Goal: Information Seeking & Learning: Learn about a topic

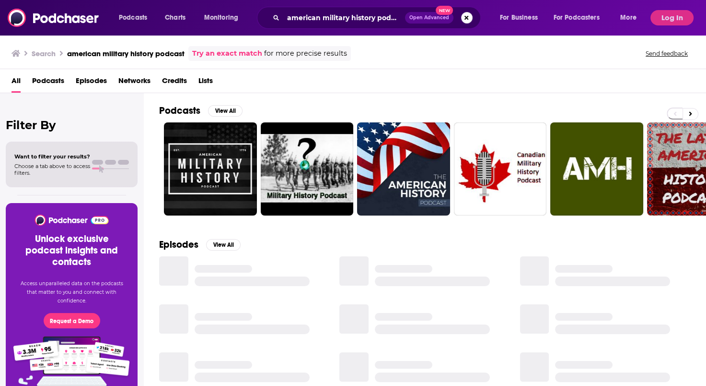
click at [470, 17] on button "Search podcasts, credits, & more..." at bounding box center [467, 18] width 12 height 12
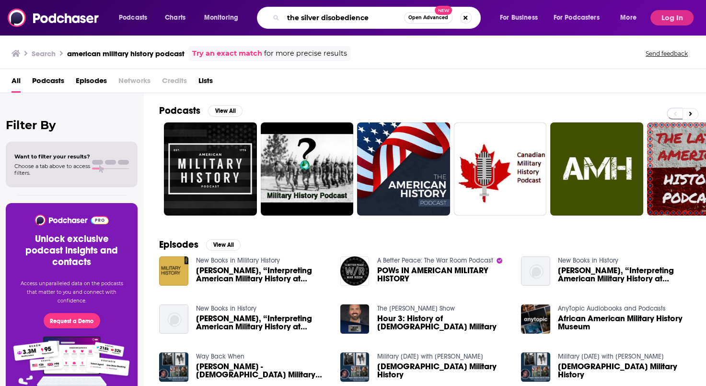
type input "the silver disobedience"
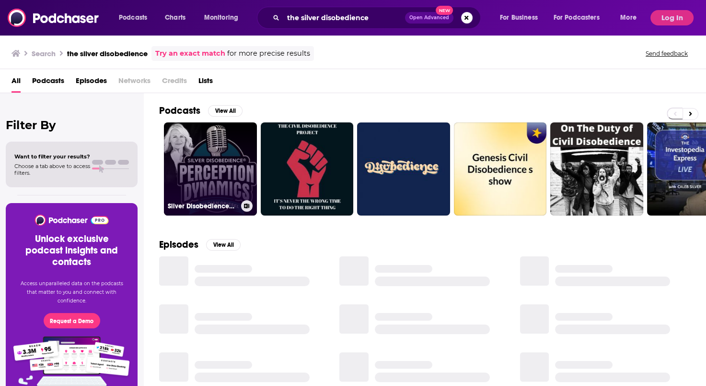
click at [233, 181] on link "Silver Disobedience® Perception Dynamics™ Hosted by [PERSON_NAME]" at bounding box center [210, 168] width 93 height 93
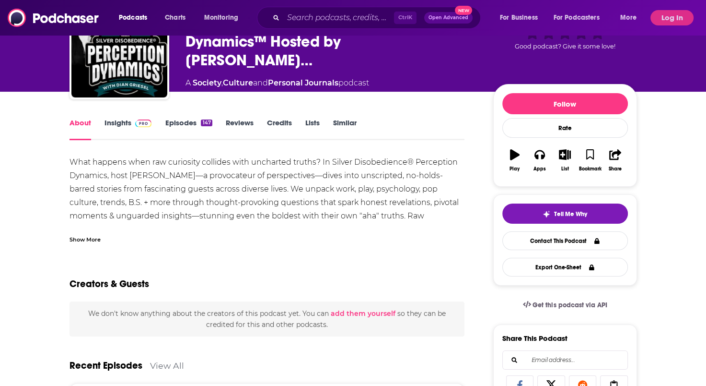
scroll to position [48, 0]
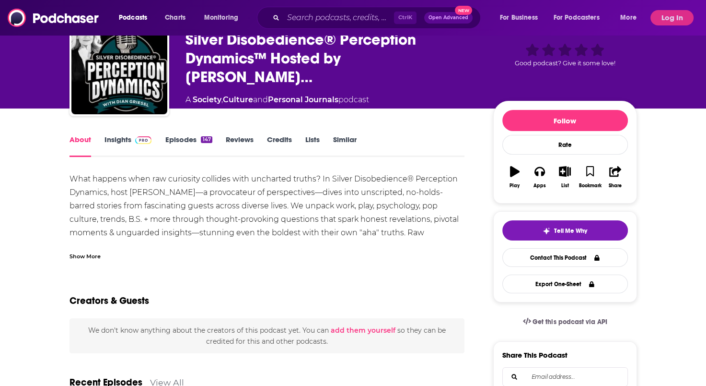
click at [125, 138] on link "Insights" at bounding box center [128, 146] width 47 height 22
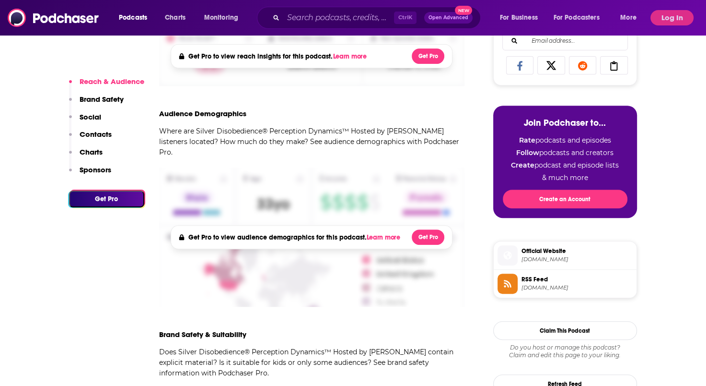
scroll to position [96, 0]
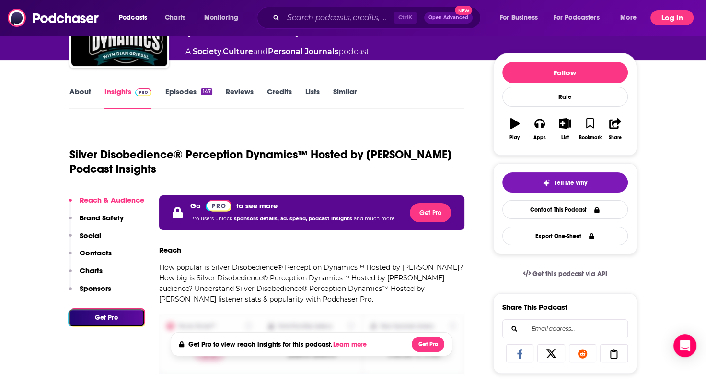
click at [677, 14] on button "Log In" at bounding box center [672, 17] width 43 height 15
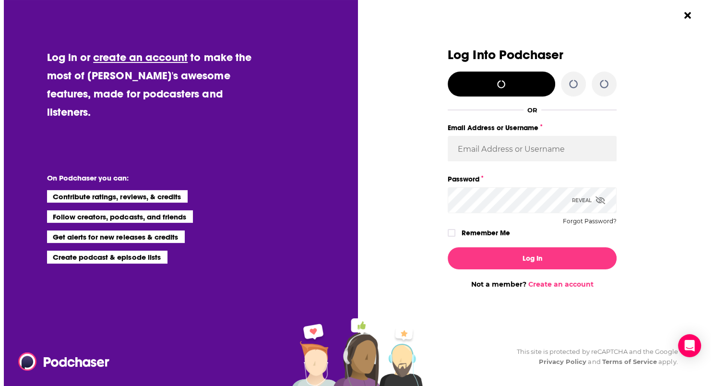
scroll to position [0, 0]
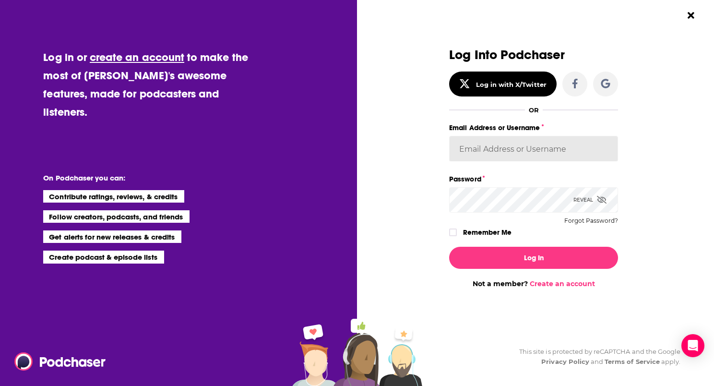
type input "KSteele"
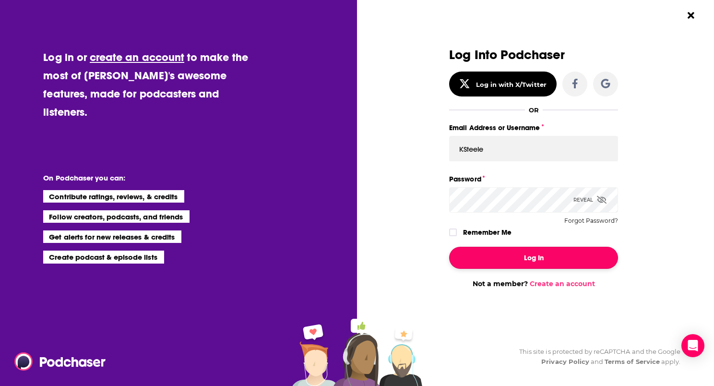
click at [512, 254] on button "Log In" at bounding box center [533, 258] width 169 height 22
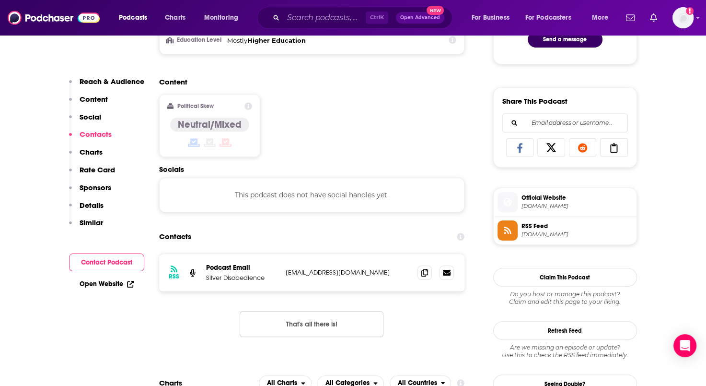
scroll to position [624, 0]
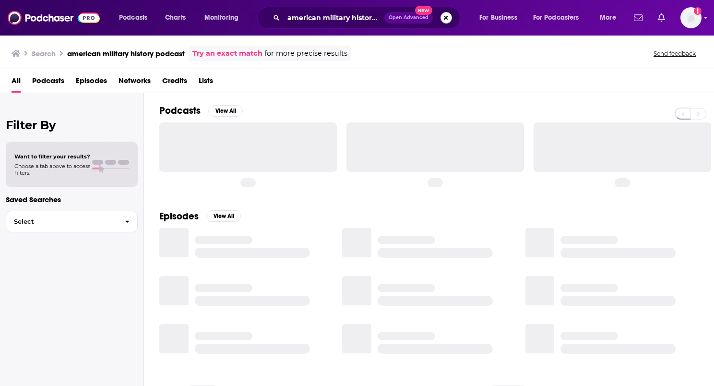
click at [444, 17] on button "Search podcasts, credits, & more..." at bounding box center [446, 18] width 12 height 12
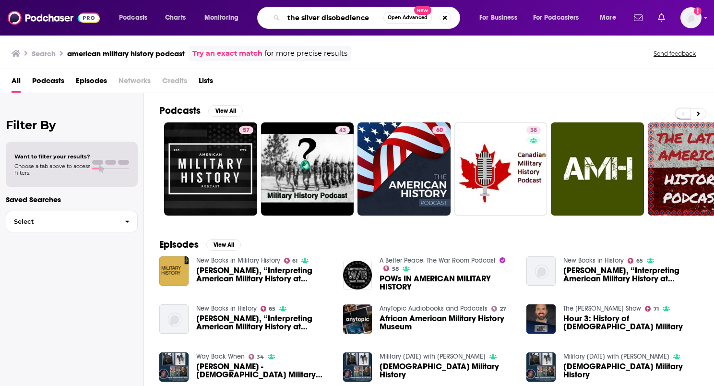
type input "the silver disobedience"
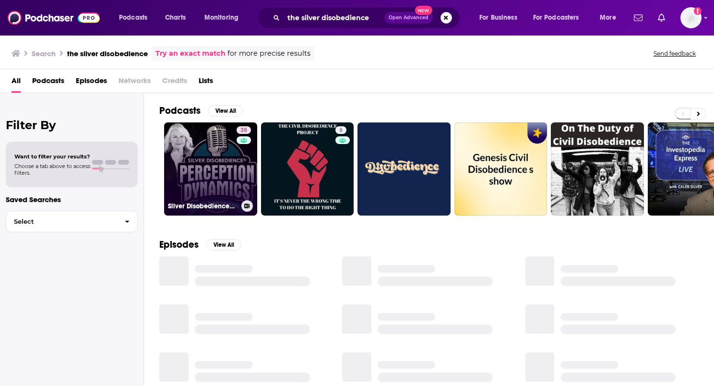
click at [198, 175] on link "35 Silver Disobedience® Perception Dynamics™ Hosted by [PERSON_NAME]" at bounding box center [210, 168] width 93 height 93
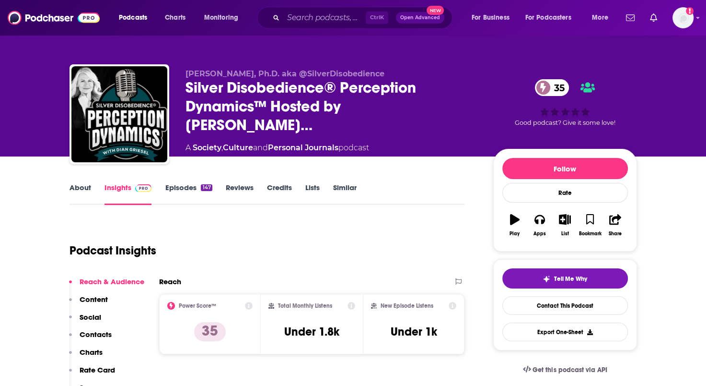
click at [82, 189] on link "About" at bounding box center [81, 194] width 22 height 22
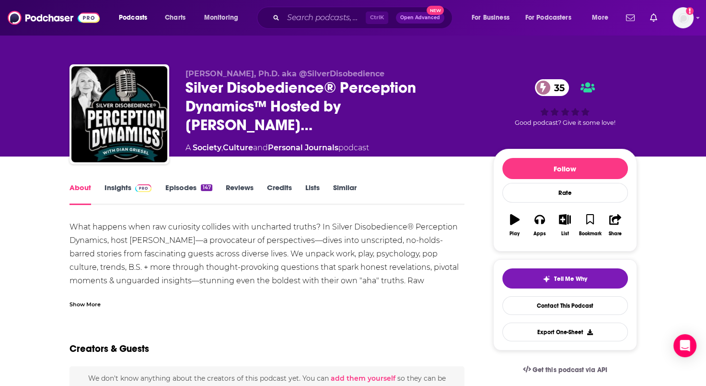
click at [118, 188] on link "Insights" at bounding box center [128, 194] width 47 height 22
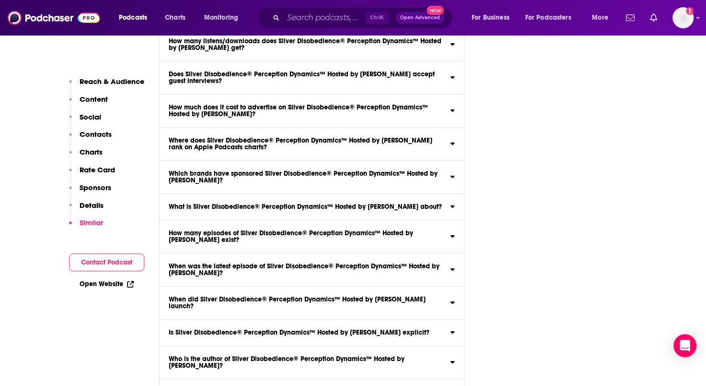
scroll to position [3637, 0]
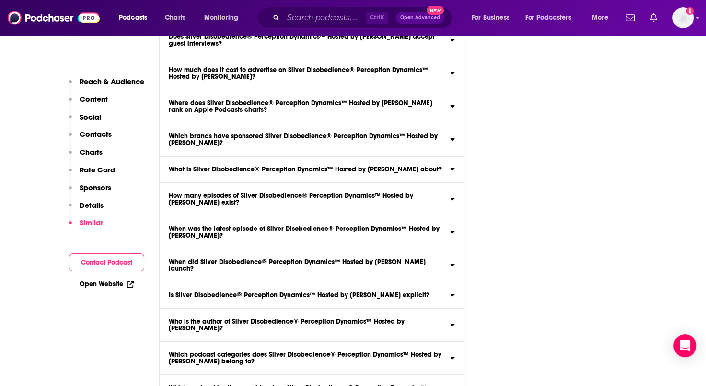
click at [453, 294] on icon at bounding box center [453, 295] width 4 height 2
click at [0, 0] on input "Is Silver Disobedience® Perception Dynamics™ Hosted by [PERSON_NAME] explicit? …" at bounding box center [0, 0] width 0 height 0
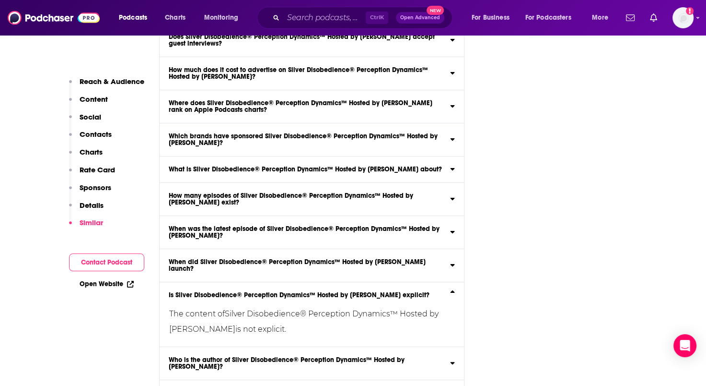
click at [452, 168] on icon at bounding box center [453, 169] width 4 height 2
click at [0, 0] on input "What is Silver Disobedience® Perception Dynamics™ Hosted by [PERSON_NAME] about…" at bounding box center [0, 0] width 0 height 0
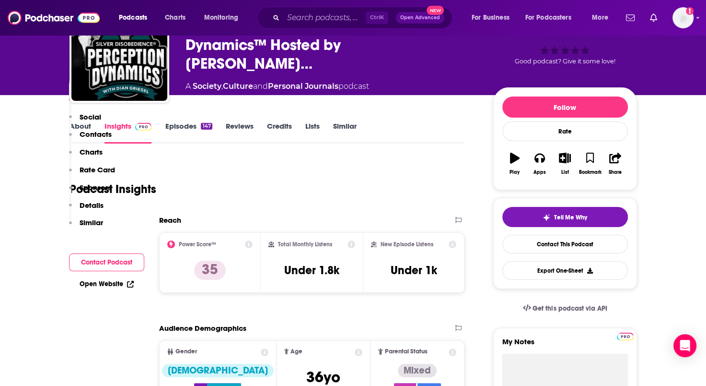
scroll to position [0, 0]
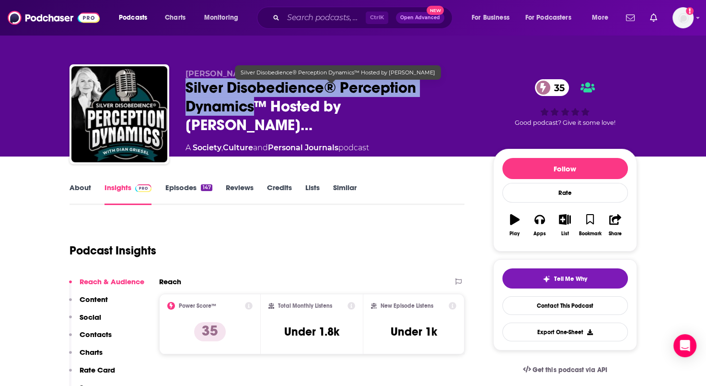
drag, startPoint x: 255, startPoint y: 114, endPoint x: 189, endPoint y: 96, distance: 68.1
click at [189, 96] on span "Silver Disobedience® Perception Dynamics™ Hosted by [PERSON_NAME]…" at bounding box center [332, 106] width 293 height 56
copy h2 "Silver Disobedience® Perception Dynamics"
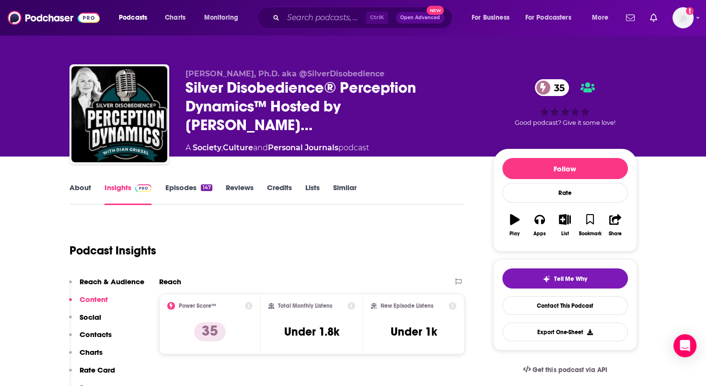
click at [76, 181] on div "About Insights Episodes 147 Reviews Credits Lists Similar" at bounding box center [268, 193] width 396 height 24
click at [82, 188] on link "About" at bounding box center [81, 194] width 22 height 22
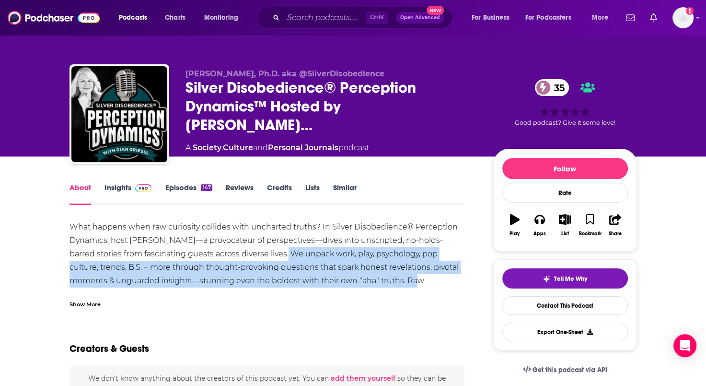
drag, startPoint x: 265, startPoint y: 254, endPoint x: 435, endPoint y: 277, distance: 171.4
click at [435, 277] on div "What happens when raw curiosity collides with uncharted truths? In Silver Disob…" at bounding box center [268, 267] width 396 height 94
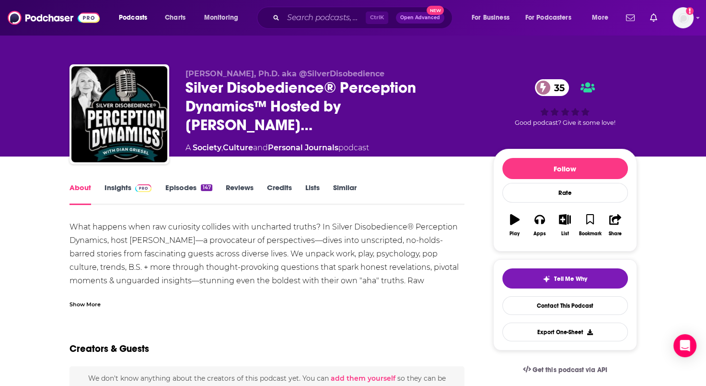
click at [82, 305] on div "Show More" at bounding box center [85, 303] width 31 height 9
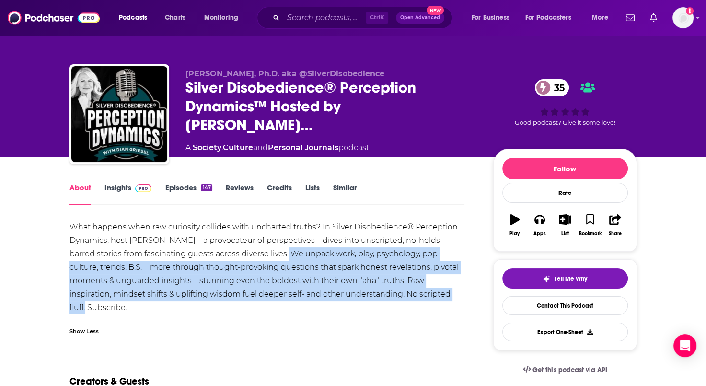
drag, startPoint x: 265, startPoint y: 255, endPoint x: 86, endPoint y: 304, distance: 185.0
click at [86, 304] on div "What happens when raw curiosity collides with uncharted truths? In Silver Disob…" at bounding box center [268, 267] width 396 height 94
drag, startPoint x: 86, startPoint y: 304, endPoint x: 71, endPoint y: 298, distance: 16.4
copy div "We unpack work, play, psychology, pop culture, trends, B.S. + more through thou…"
